Goal: Communication & Community: Answer question/provide support

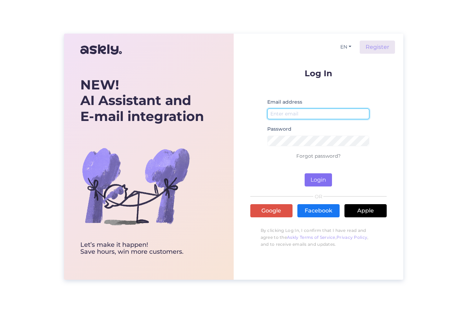
type input "[EMAIL_ADDRESS][DOMAIN_NAME]"
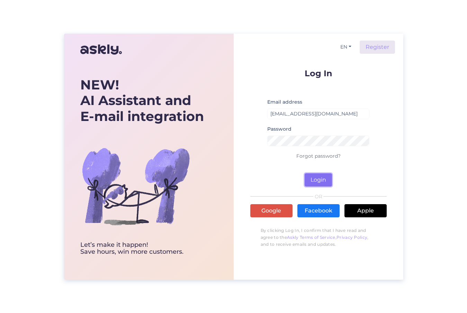
click at [317, 178] on button "Login" at bounding box center [318, 179] width 27 height 13
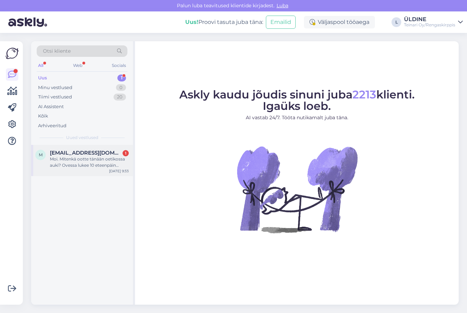
click at [72, 158] on div "Moi. Mitenkä ootte tänään oetikossa auki? Ovessa lukee 10 eteenpäin mutta netti…" at bounding box center [89, 162] width 79 height 12
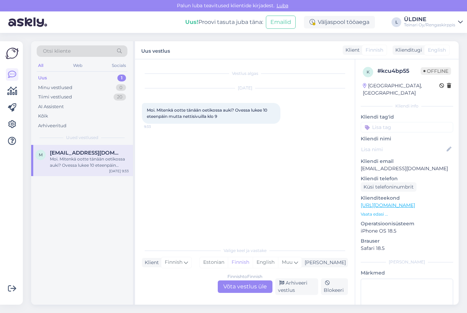
click at [236, 286] on div "Finnish to Finnish Võta vestlus üle" at bounding box center [245, 286] width 55 height 12
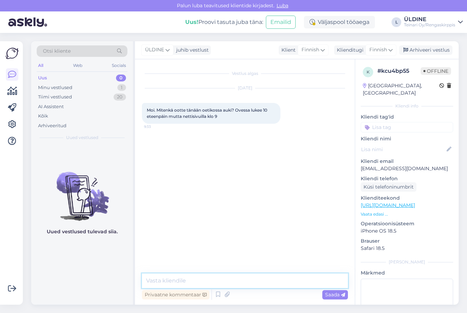
click at [223, 277] on textarea at bounding box center [245, 280] width 206 height 15
type textarea "Moi. Ollaan auki klo 9.00-15.00"
click at [331, 296] on span "Saada" at bounding box center [335, 294] width 20 height 6
